Goal: Navigation & Orientation: Find specific page/section

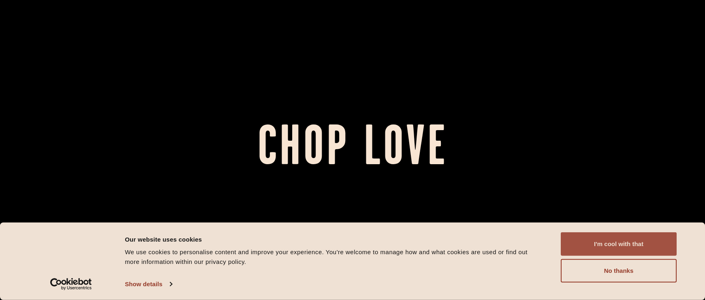
click at [603, 246] on button "I'm cool with that" at bounding box center [618, 243] width 116 height 23
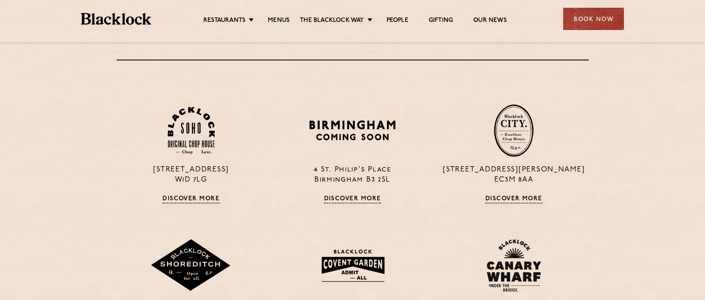
scroll to position [526, 0]
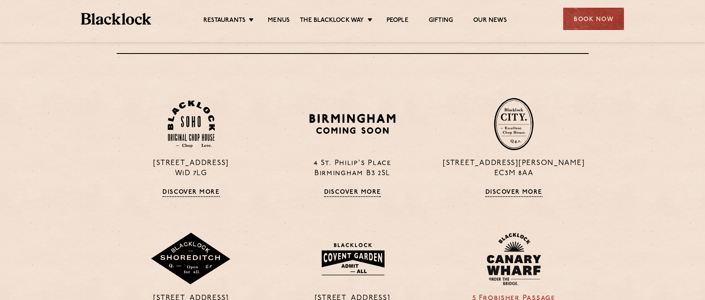
click at [513, 251] on img at bounding box center [513, 258] width 54 height 53
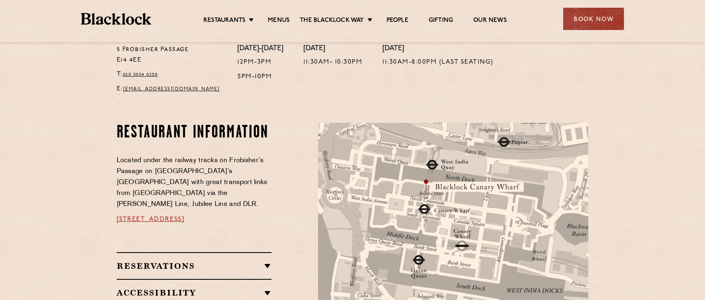
scroll to position [486, 0]
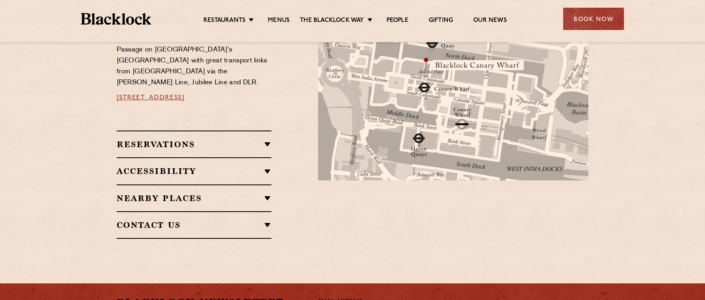
click at [219, 139] on h2 "Reservations" at bounding box center [194, 144] width 155 height 10
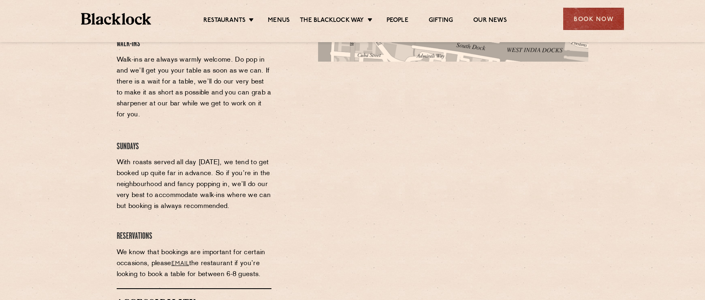
scroll to position [526, 0]
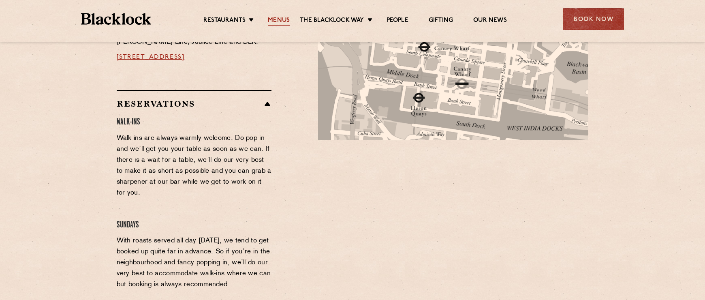
click at [280, 19] on link "Menus" at bounding box center [279, 21] width 22 height 9
